Goal: Use online tool/utility: Utilize a website feature to perform a specific function

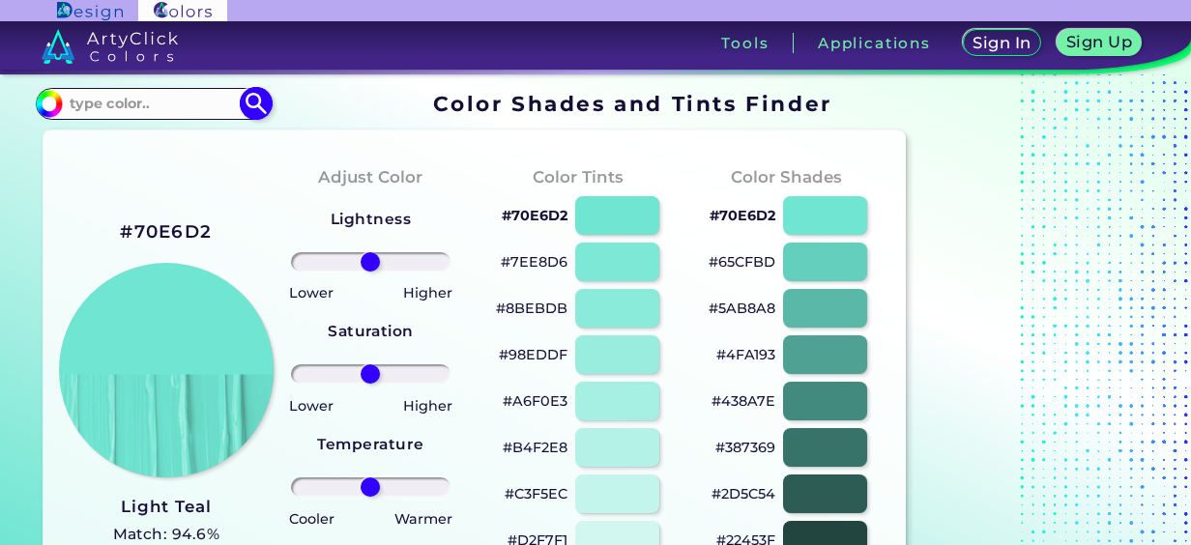
click at [162, 105] on input at bounding box center [153, 104] width 180 height 26
paste input "#100032"
type input "#100032"
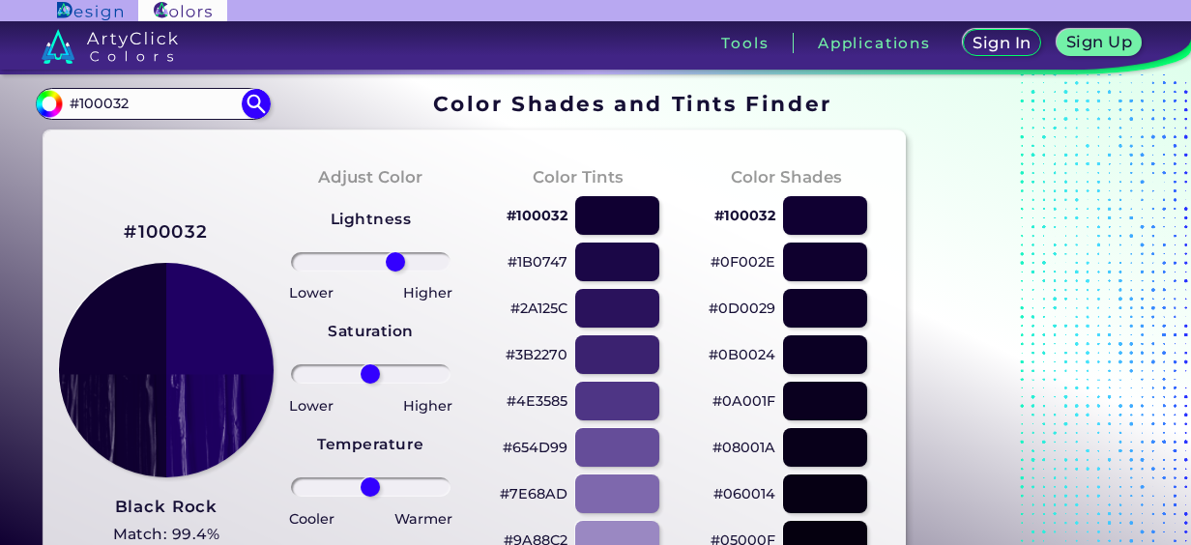
drag, startPoint x: 369, startPoint y: 260, endPoint x: 394, endPoint y: 260, distance: 25.1
type input "35"
click at [394, 260] on input "range" at bounding box center [371, 261] width 160 height 19
drag, startPoint x: 374, startPoint y: 379, endPoint x: 395, endPoint y: 376, distance: 21.5
click at [395, 376] on input "range" at bounding box center [371, 373] width 160 height 19
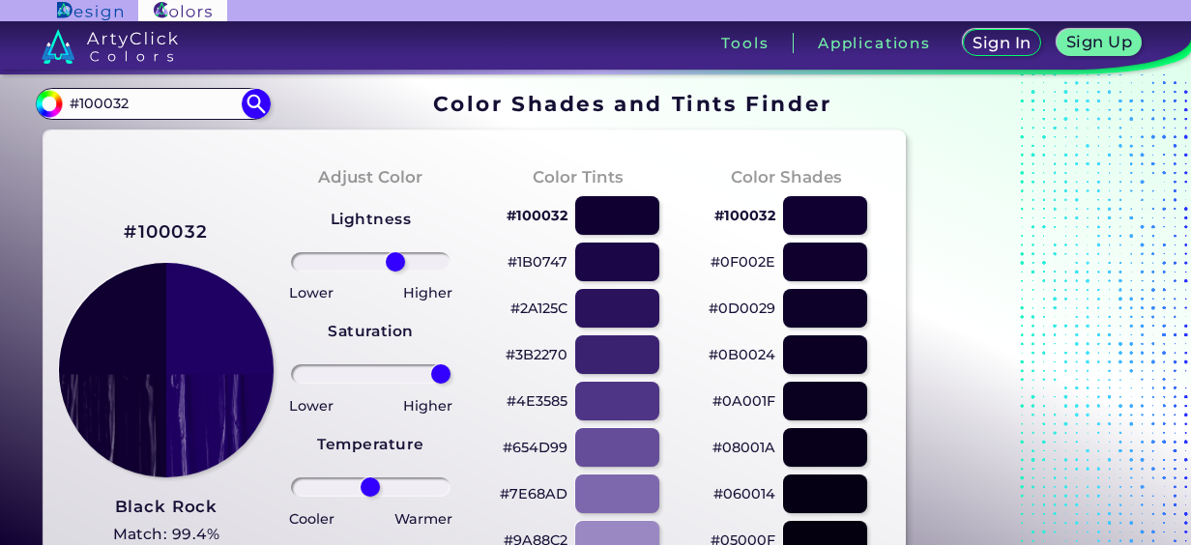
drag, startPoint x: 399, startPoint y: 372, endPoint x: 454, endPoint y: 369, distance: 55.2
type input "100"
click at [450, 369] on input "range" at bounding box center [371, 373] width 160 height 19
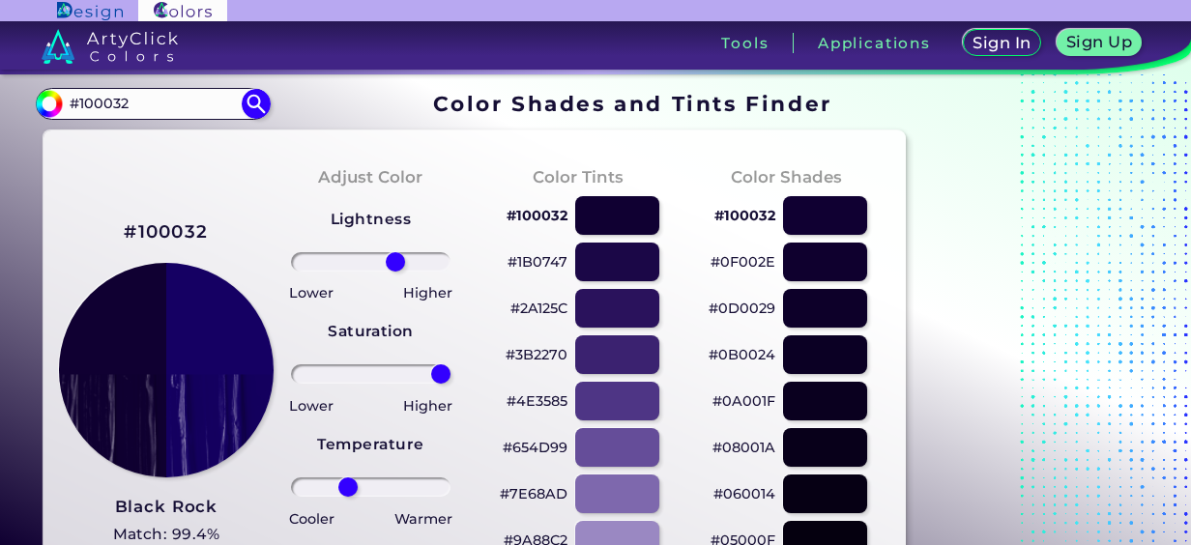
drag, startPoint x: 364, startPoint y: 489, endPoint x: 348, endPoint y: 482, distance: 17.8
type input "-32"
click at [348, 482] on input "range" at bounding box center [371, 487] width 160 height 19
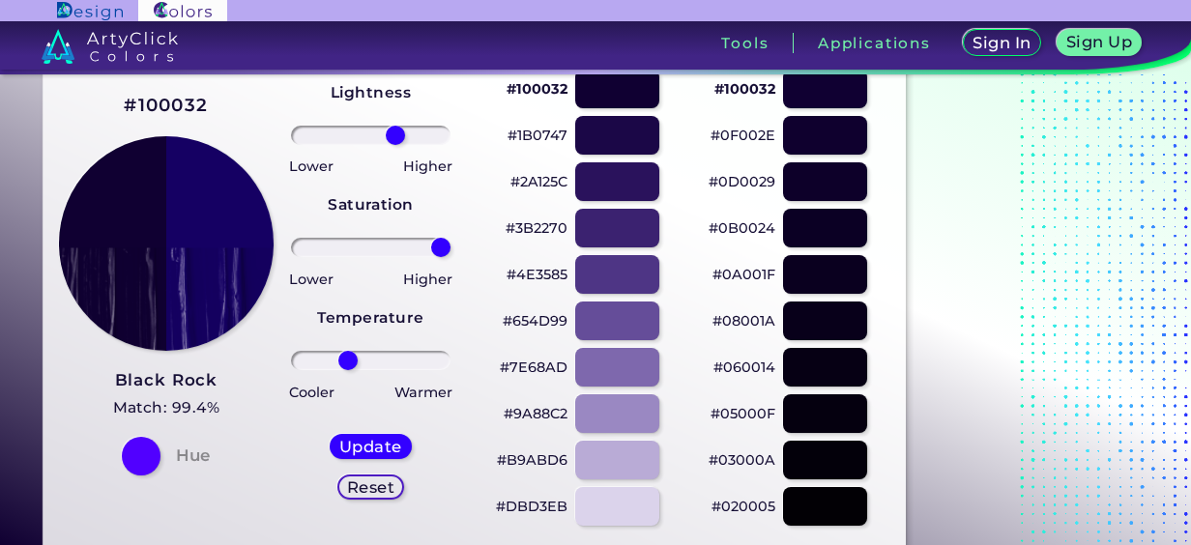
scroll to position [97, 0]
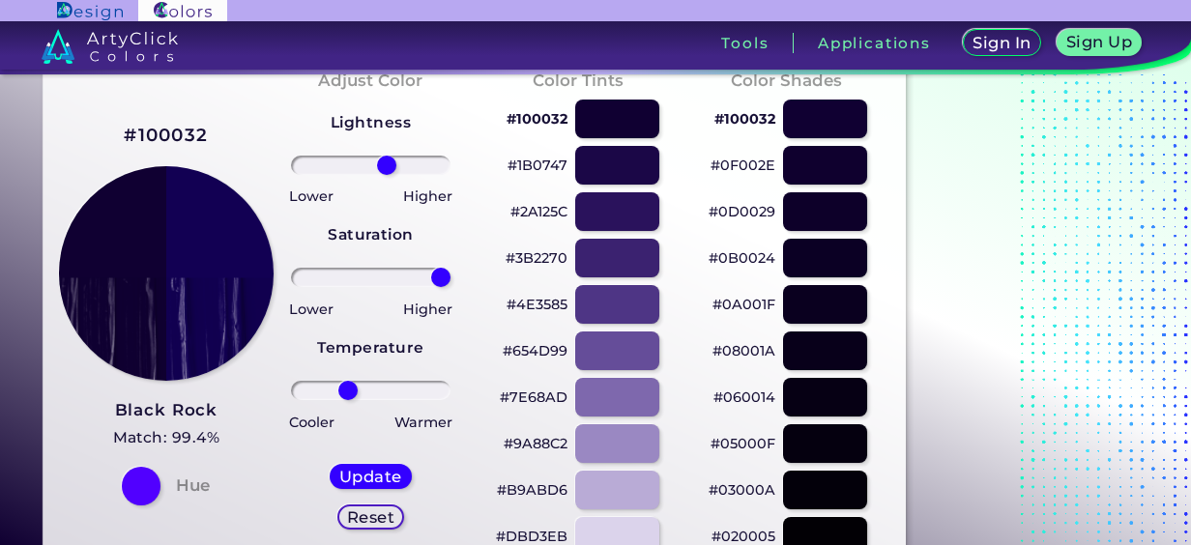
drag, startPoint x: 400, startPoint y: 159, endPoint x: 387, endPoint y: 164, distance: 14.7
type input "23"
click at [387, 164] on input "range" at bounding box center [371, 165] width 160 height 19
drag, startPoint x: 439, startPoint y: 278, endPoint x: 345, endPoint y: 275, distance: 93.9
click at [345, 275] on input "range" at bounding box center [371, 277] width 160 height 19
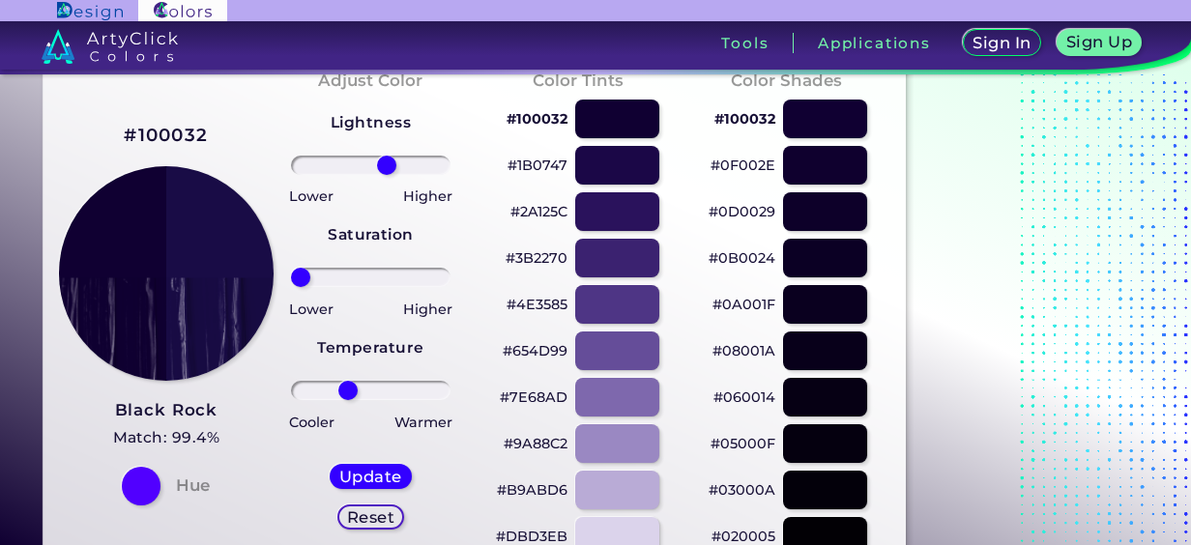
drag, startPoint x: 345, startPoint y: 275, endPoint x: 281, endPoint y: 271, distance: 63.9
type input "-100"
click at [291, 271] on input "range" at bounding box center [371, 277] width 160 height 19
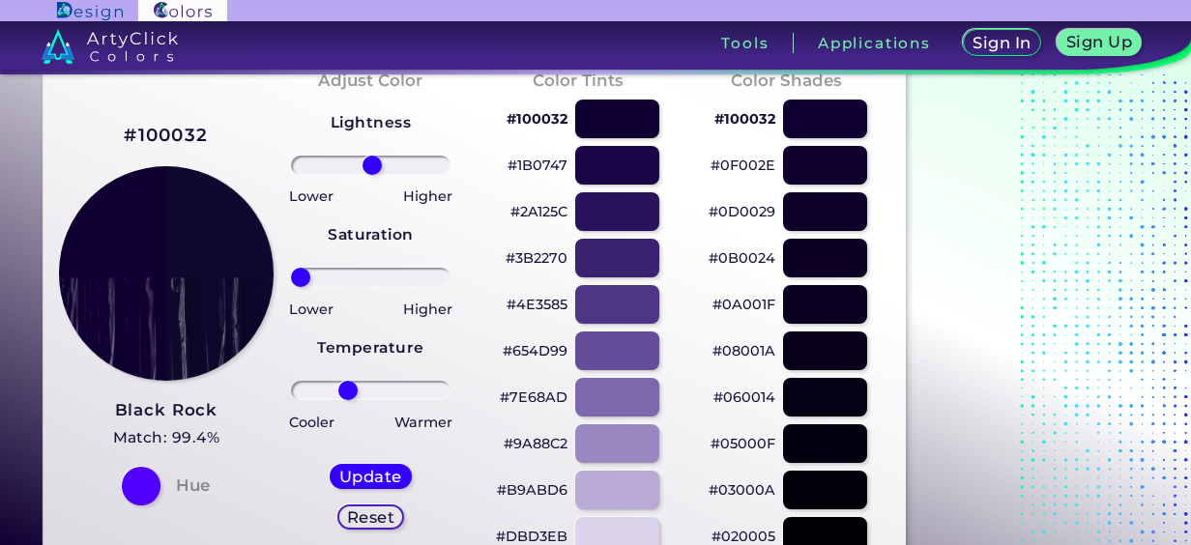
drag, startPoint x: 390, startPoint y: 164, endPoint x: 371, endPoint y: 162, distance: 18.5
type input "2"
click at [371, 162] on input "range" at bounding box center [371, 165] width 160 height 19
drag, startPoint x: 299, startPoint y: 276, endPoint x: 375, endPoint y: 271, distance: 76.6
click at [375, 271] on input "range" at bounding box center [371, 277] width 160 height 19
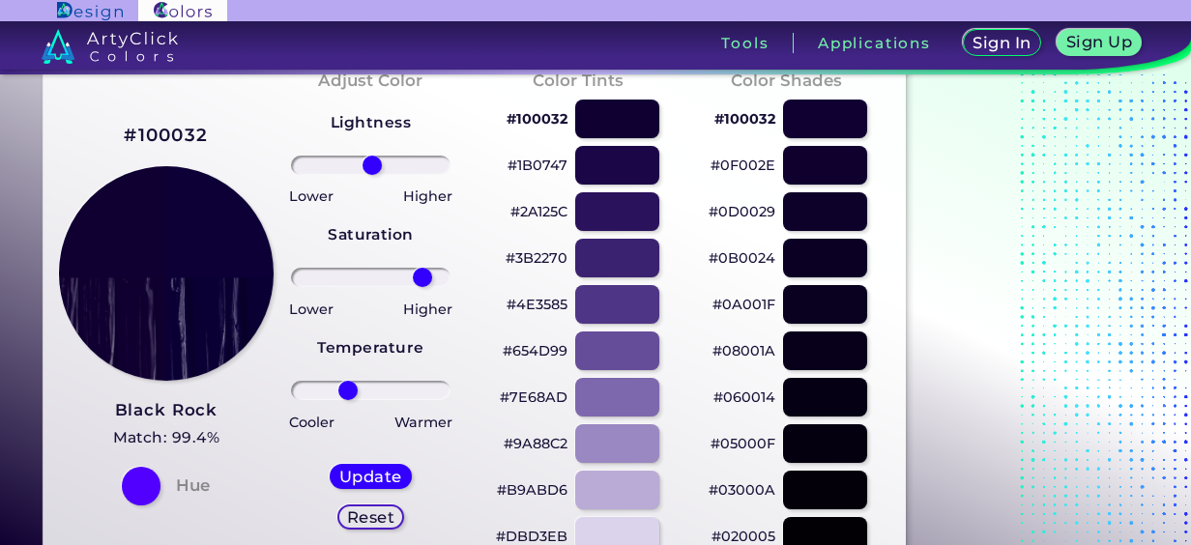
drag, startPoint x: 377, startPoint y: 271, endPoint x: 411, endPoint y: 272, distance: 33.8
type input "74"
click at [422, 276] on input "range" at bounding box center [371, 277] width 160 height 19
drag, startPoint x: 373, startPoint y: 164, endPoint x: 350, endPoint y: 159, distance: 23.9
click at [350, 159] on input "range" at bounding box center [371, 165] width 160 height 19
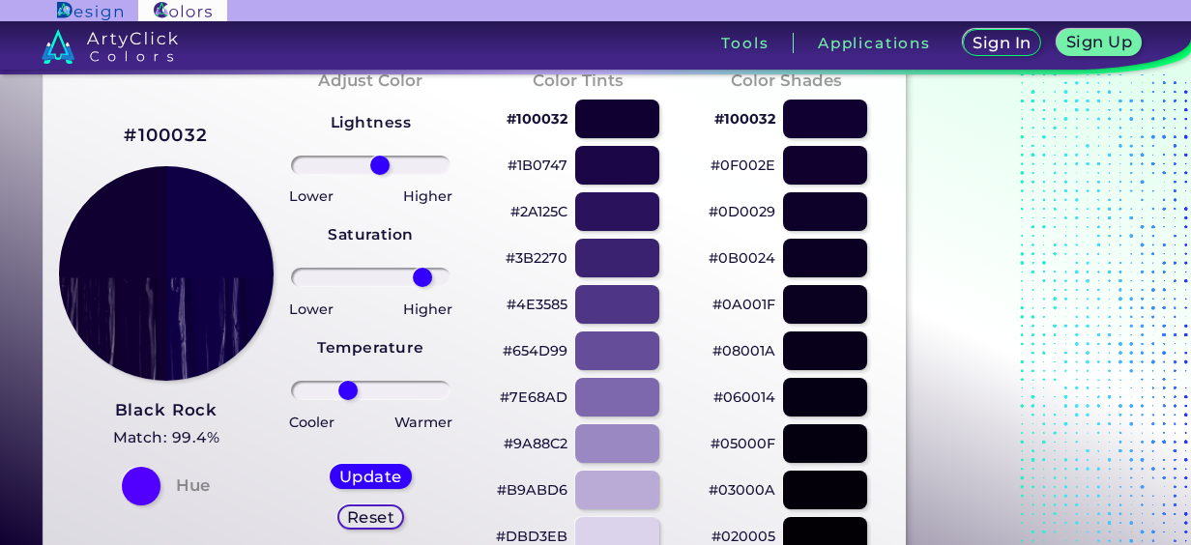
drag, startPoint x: 392, startPoint y: 160, endPoint x: 379, endPoint y: 162, distance: 13.7
type input "13"
click at [379, 162] on input "range" at bounding box center [371, 165] width 160 height 19
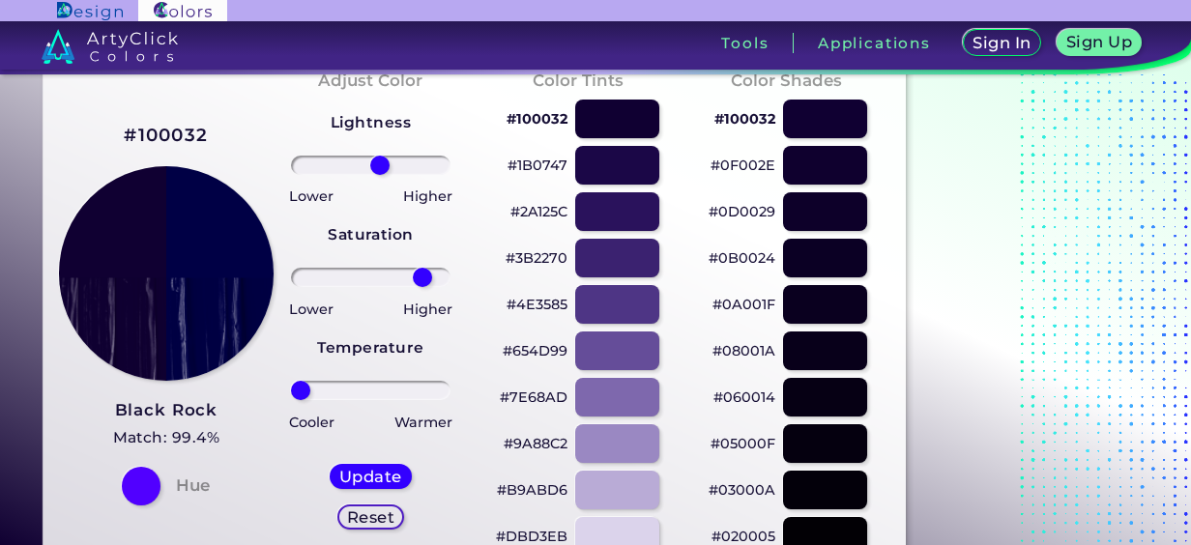
drag, startPoint x: 359, startPoint y: 392, endPoint x: 275, endPoint y: 391, distance: 84.1
type input "-100"
click at [291, 391] on input "range" at bounding box center [371, 390] width 160 height 19
